Goal: Navigation & Orientation: Understand site structure

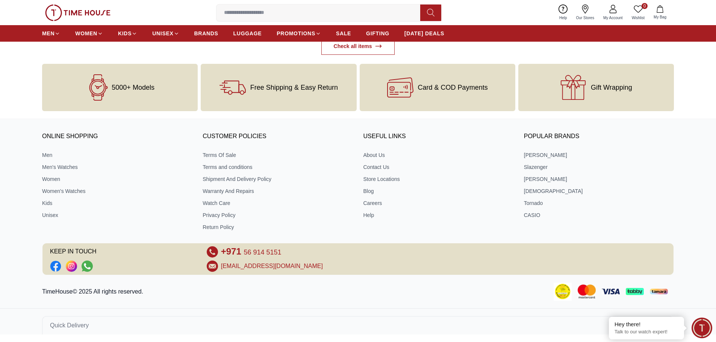
scroll to position [3221, 0]
click at [379, 158] on link "About Us" at bounding box center [438, 155] width 150 height 8
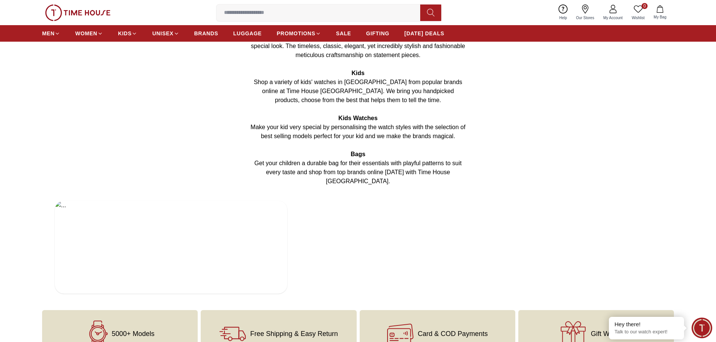
scroll to position [1448, 0]
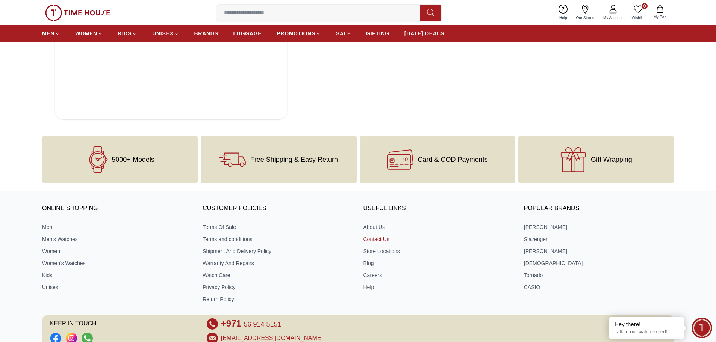
click at [382, 236] on link "Contact Us" at bounding box center [438, 240] width 150 height 8
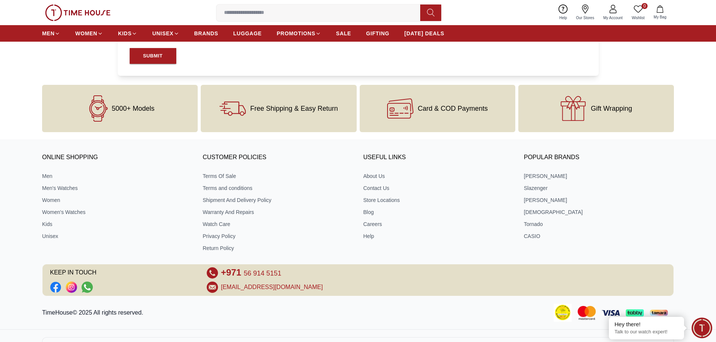
scroll to position [494, 0]
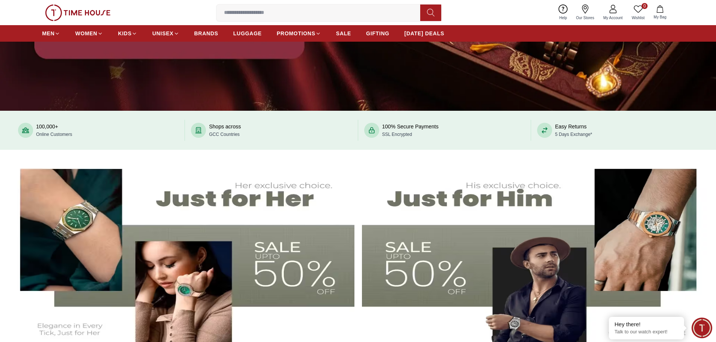
scroll to position [3221, 0]
